Goal: Task Accomplishment & Management: Use online tool/utility

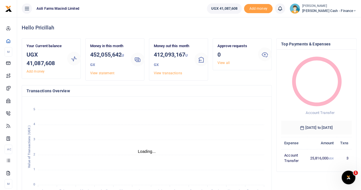
scroll to position [5, 5]
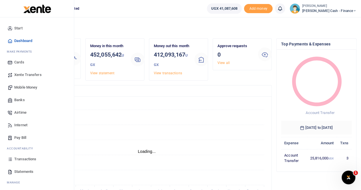
click at [26, 157] on span "Transactions" at bounding box center [25, 159] width 22 height 6
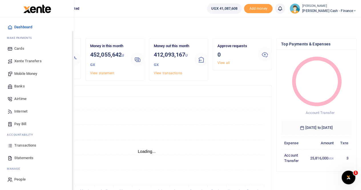
scroll to position [5, 5]
click at [26, 157] on span "Statements" at bounding box center [23, 158] width 19 height 6
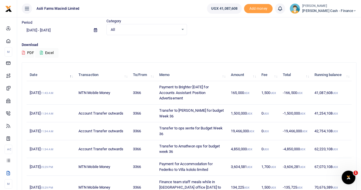
scroll to position [29, 0]
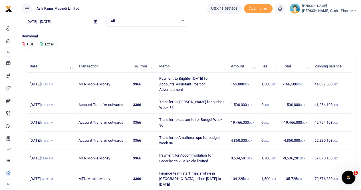
click at [49, 44] on button "Excel" at bounding box center [46, 44] width 23 height 10
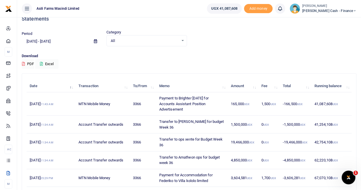
scroll to position [0, 0]
